Goal: Task Accomplishment & Management: Complete application form

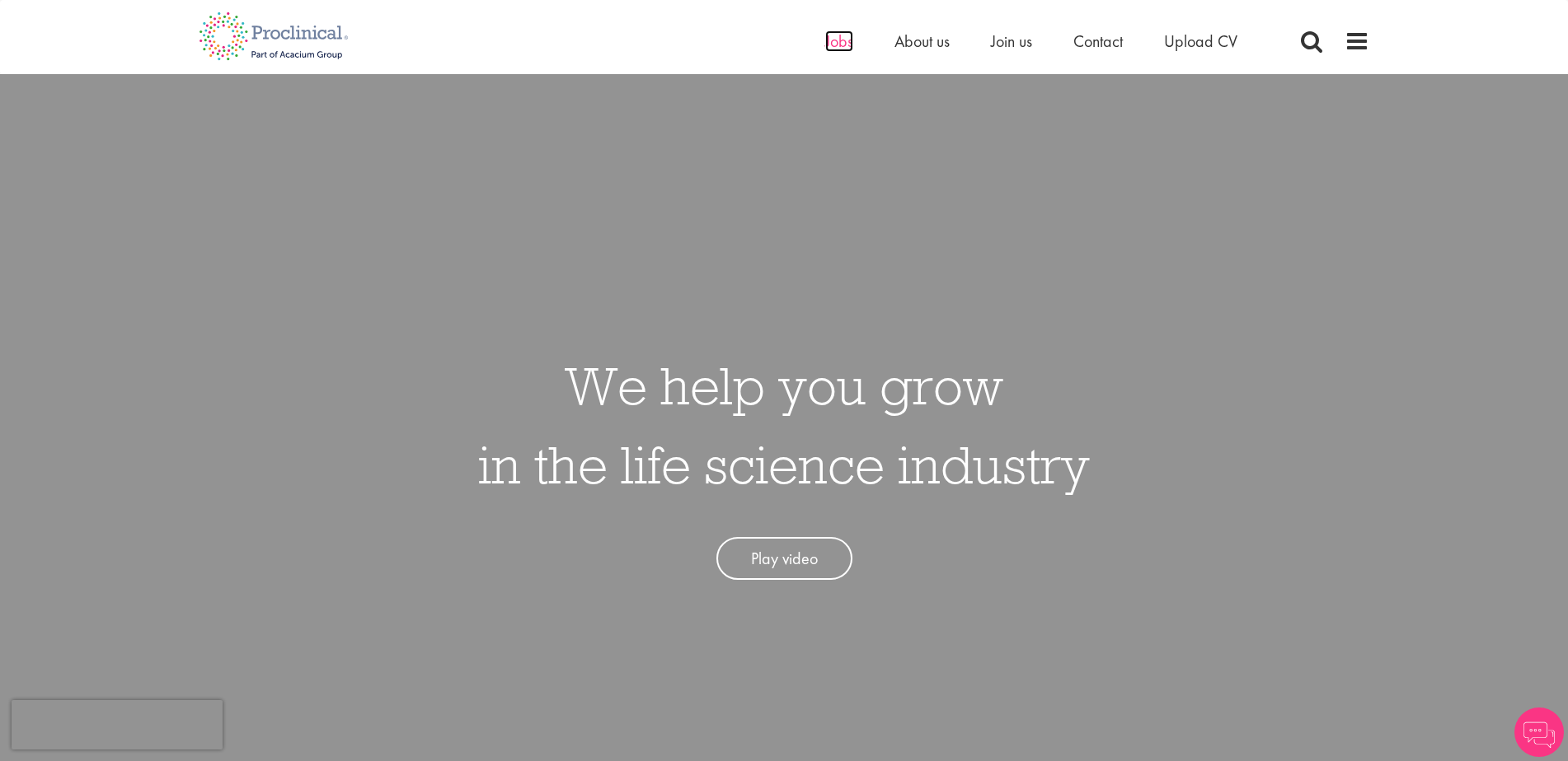
click at [835, 39] on span "Jobs" at bounding box center [839, 42] width 28 height 22
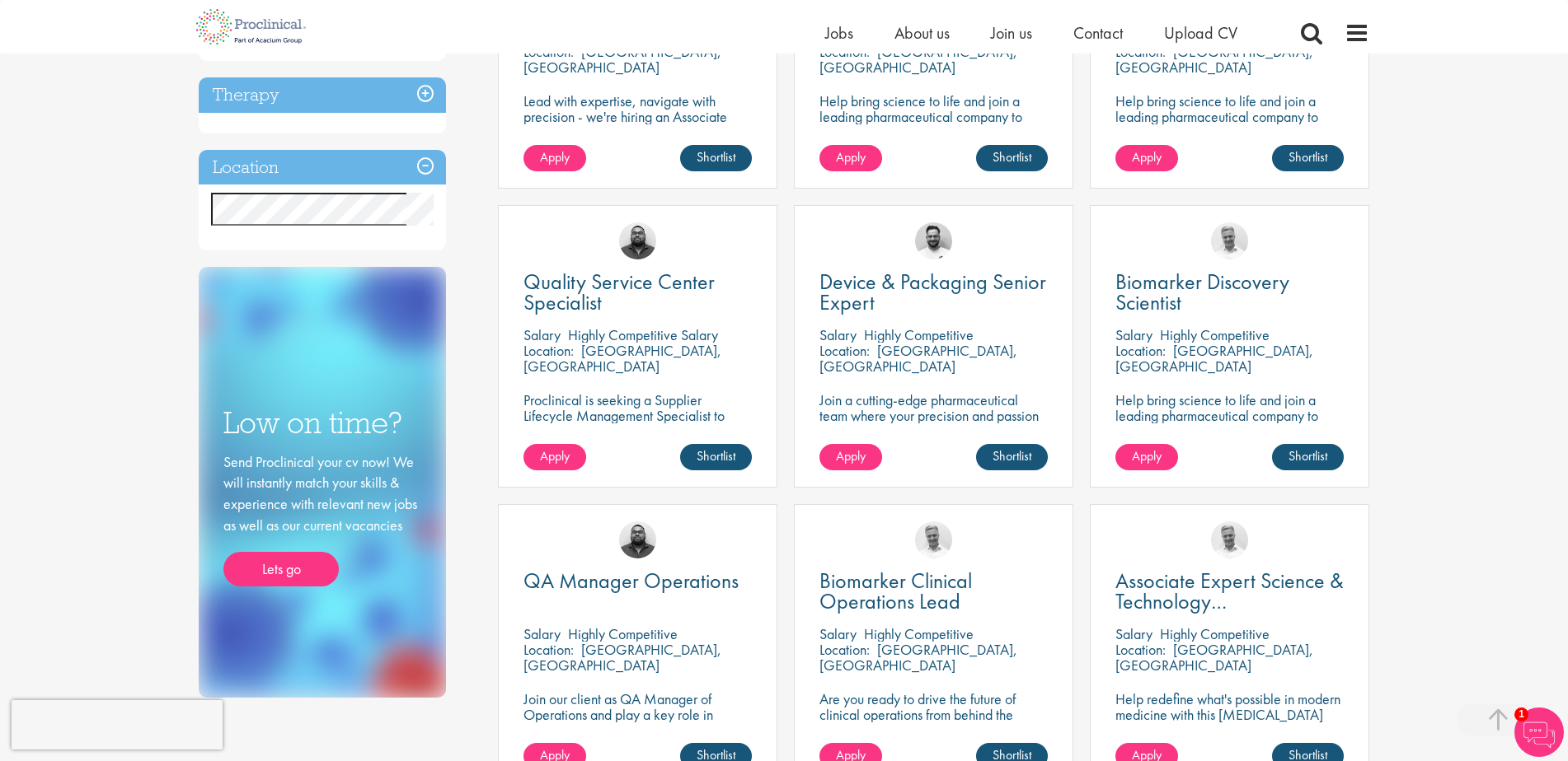
scroll to position [659, 0]
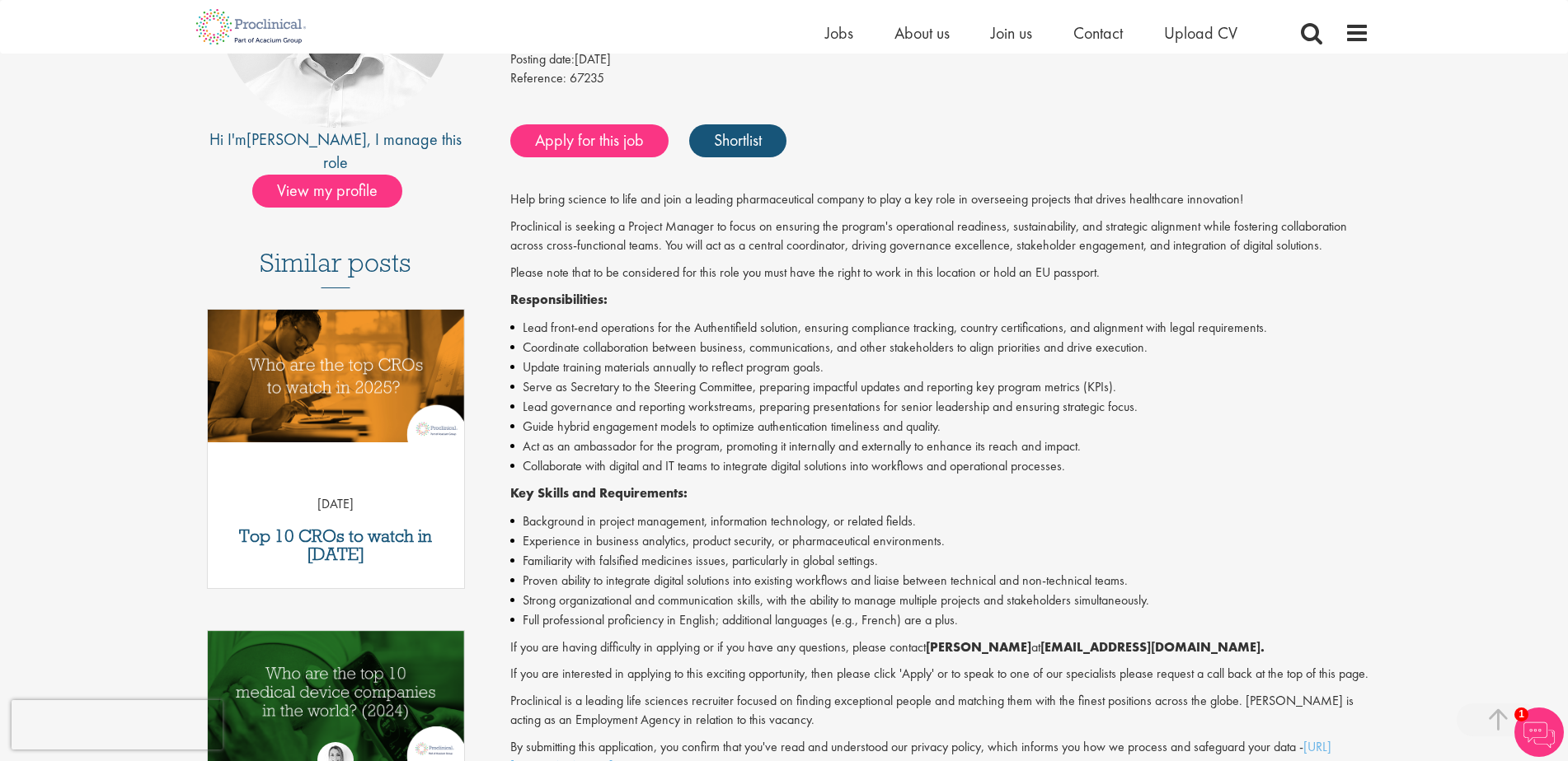
scroll to position [329, 0]
